Goal: Task Accomplishment & Management: Manage account settings

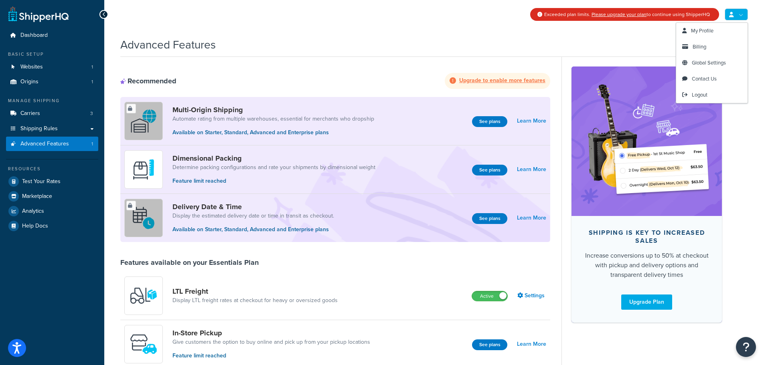
click at [742, 16] on link at bounding box center [735, 14] width 23 height 12
click at [708, 34] on link "My Profile" at bounding box center [711, 31] width 71 height 16
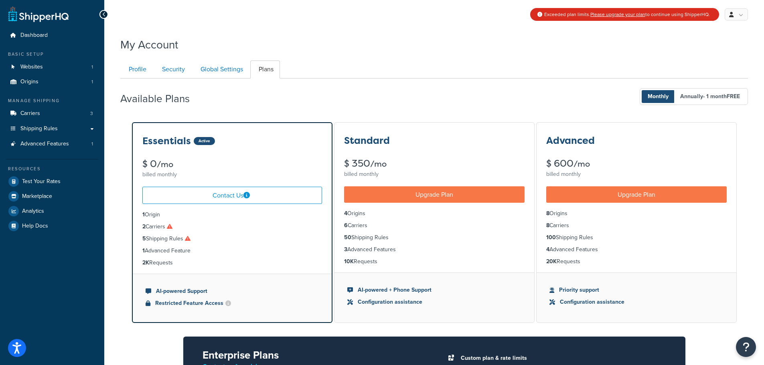
click at [105, 13] on icon at bounding box center [104, 15] width 4 height 6
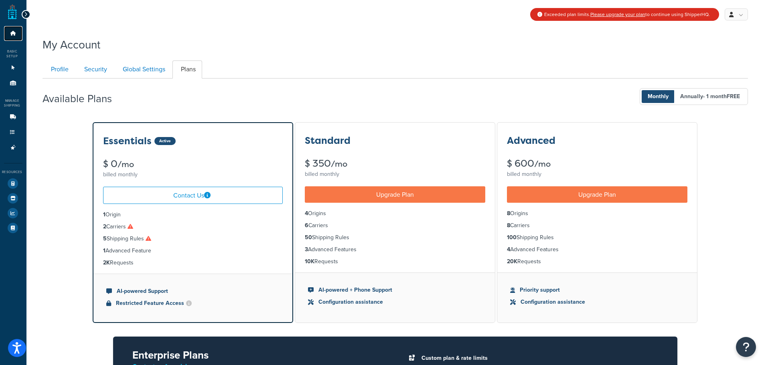
click at [16, 36] on link "Dashboard" at bounding box center [13, 33] width 18 height 15
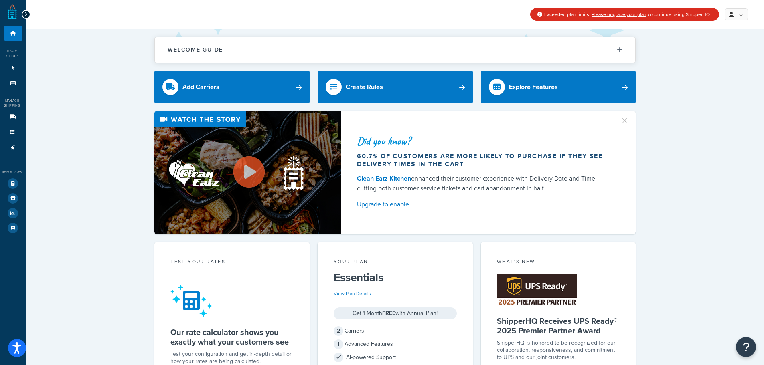
click at [24, 14] on icon at bounding box center [26, 15] width 4 height 6
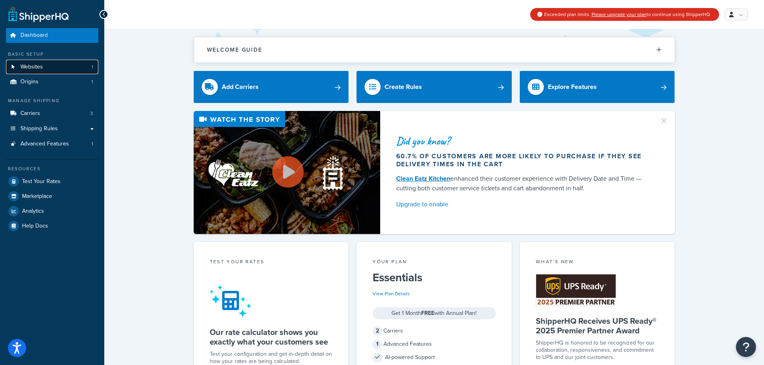
click at [61, 68] on link "Websites 1" at bounding box center [52, 67] width 92 height 15
click at [34, 66] on span "Websites" at bounding box center [31, 67] width 22 height 7
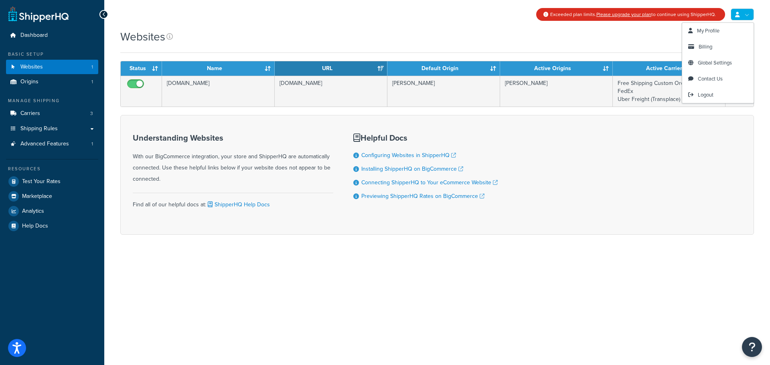
click at [742, 14] on link at bounding box center [741, 14] width 23 height 12
click at [704, 93] on span "Logout" at bounding box center [706, 95] width 16 height 8
